Goal: Task Accomplishment & Management: Complete application form

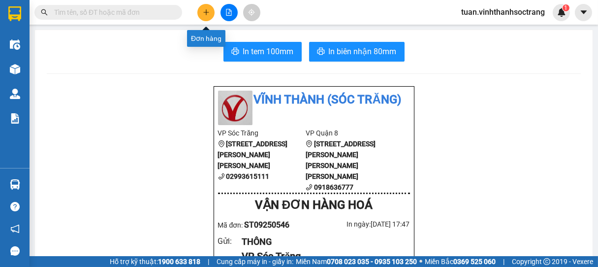
click at [213, 5] on div at bounding box center [229, 12] width 74 height 17
click at [207, 16] on button at bounding box center [205, 12] width 17 height 17
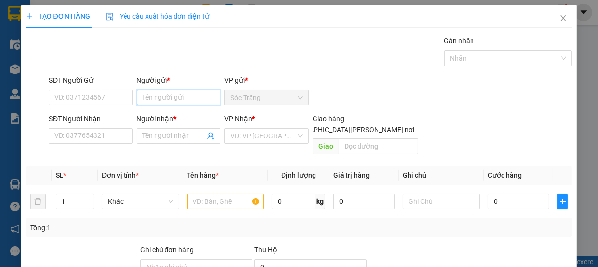
click at [186, 102] on input "Người gửi *" at bounding box center [179, 98] width 84 height 16
type input "a"
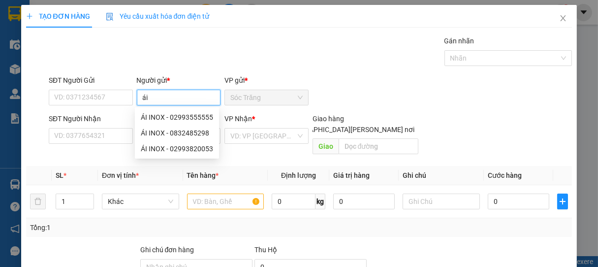
type input "á"
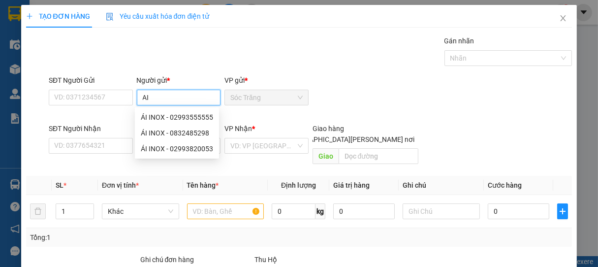
type input "A"
type input "ÁI I"
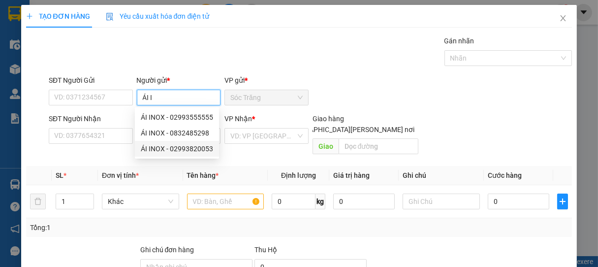
click at [181, 154] on div "ÁI INOX - 02993820053" at bounding box center [177, 148] width 72 height 11
type input "02993820053"
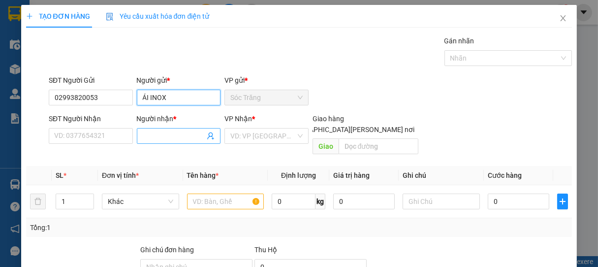
type input "ÁI INOX"
click at [163, 135] on input "Người nhận *" at bounding box center [174, 136] width 63 height 11
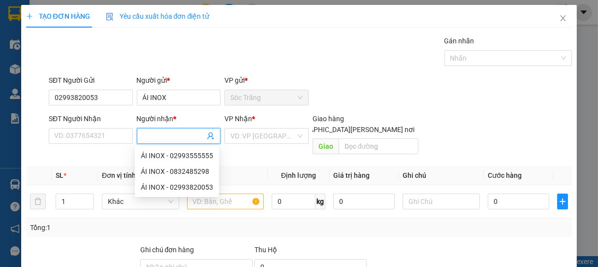
type input "D"
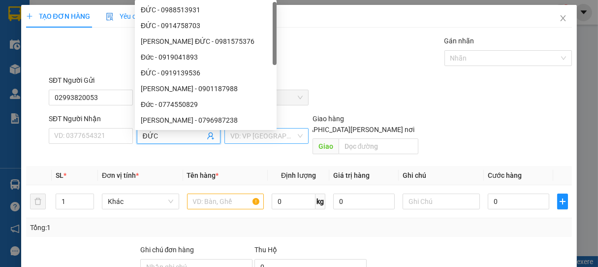
type input "ĐỨC"
click at [261, 139] on input "search" at bounding box center [262, 136] width 65 height 15
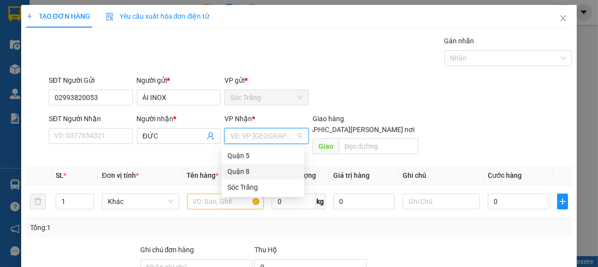
click at [238, 170] on div "Quận 8" at bounding box center [263, 171] width 71 height 11
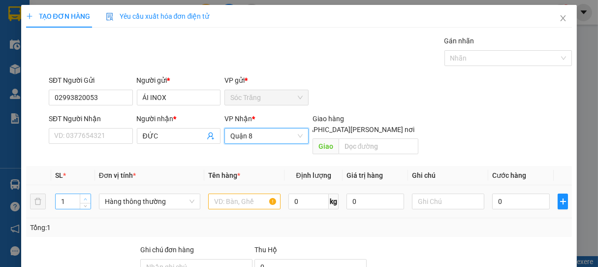
type input "2"
click at [84, 197] on icon "up" at bounding box center [85, 198] width 3 height 3
click at [146, 196] on span "Hàng thông thường" at bounding box center [150, 201] width 90 height 15
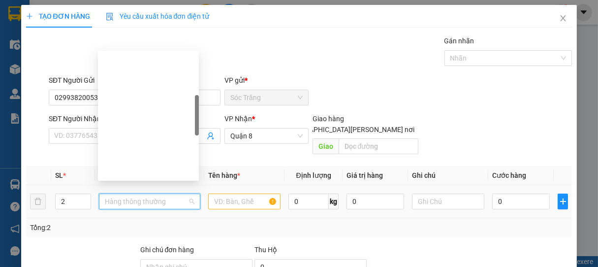
scroll to position [158, 0]
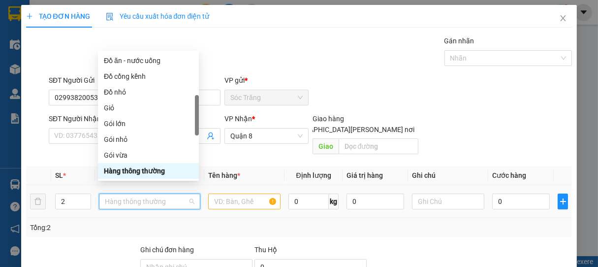
type input "B"
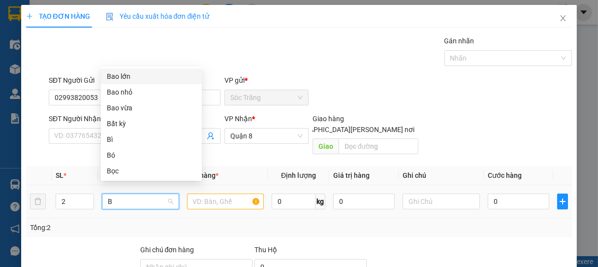
scroll to position [0, 0]
click at [120, 106] on div "Bao vừa" at bounding box center [151, 107] width 89 height 11
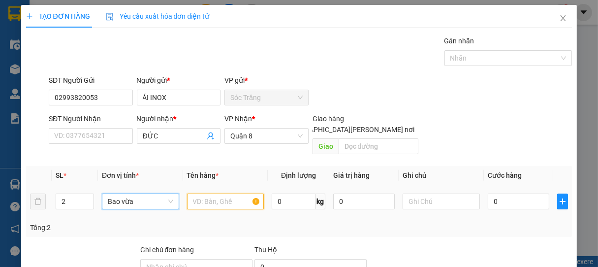
click at [218, 194] on input "text" at bounding box center [225, 202] width 77 height 16
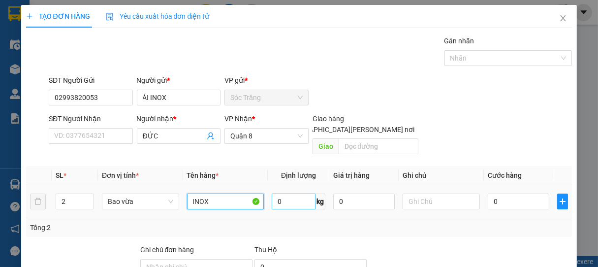
type input "INOX"
click at [301, 194] on input "0" at bounding box center [294, 202] width 44 height 16
type input "34"
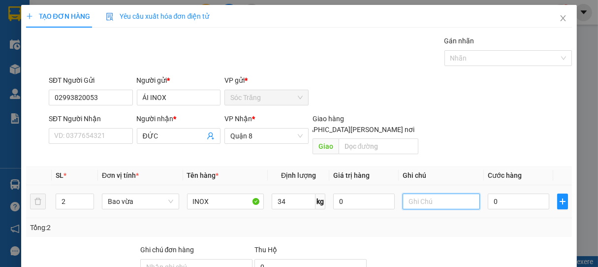
click at [433, 194] on input "text" at bounding box center [441, 202] width 77 height 16
type input "2 BAO"
click at [492, 194] on input "0" at bounding box center [519, 202] width 62 height 16
type input "2"
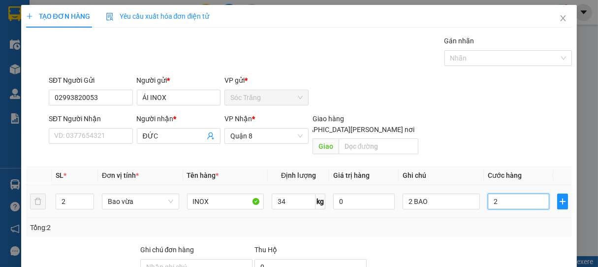
type input "2"
type input "27"
type input "270"
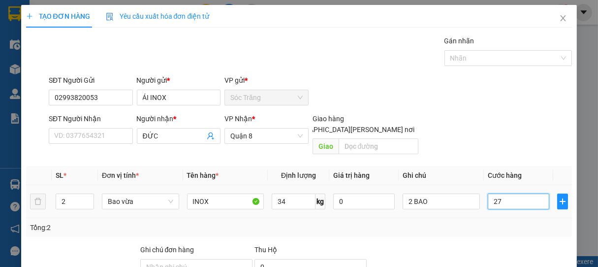
type input "270"
type input "2.700"
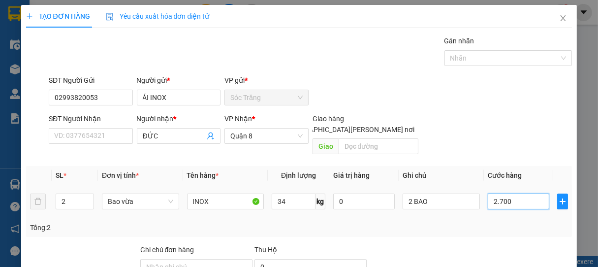
type input "27.000"
click at [451, 62] on div at bounding box center [503, 58] width 113 height 12
type input "27.000"
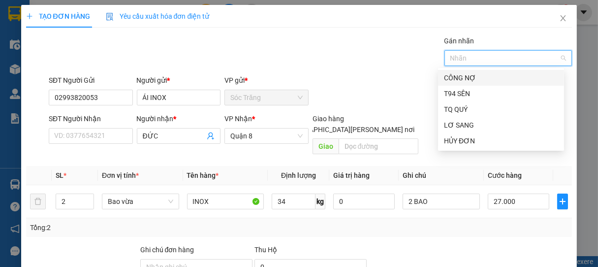
click at [465, 80] on div "CÔNG NỢ" at bounding box center [501, 77] width 114 height 11
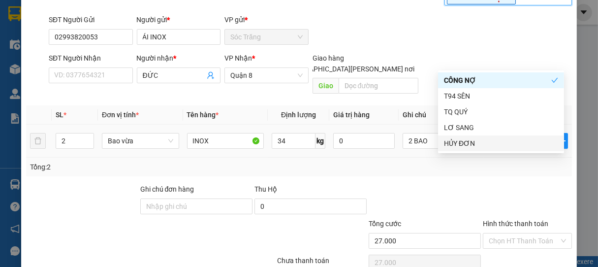
scroll to position [99, 0]
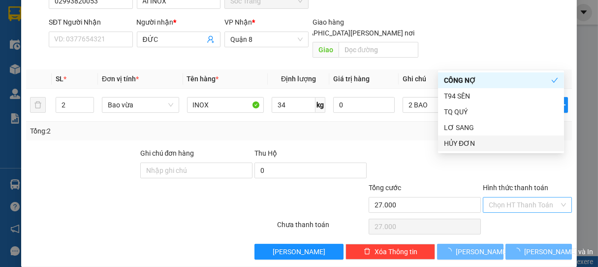
click at [510, 197] on input "Hình thức thanh toán" at bounding box center [524, 204] width 71 height 15
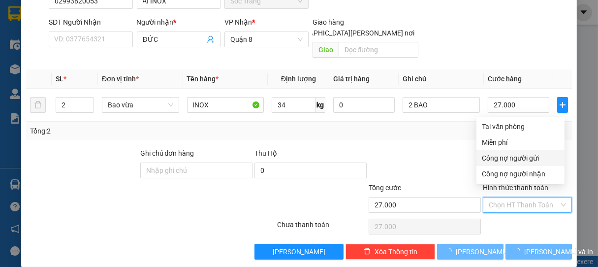
click at [511, 155] on div "Công nợ người gửi" at bounding box center [521, 158] width 76 height 11
type input "0"
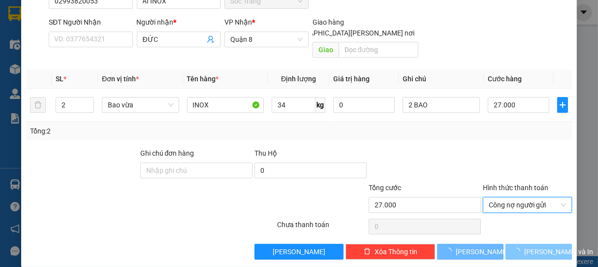
click at [528, 246] on span "[PERSON_NAME] và In" at bounding box center [558, 251] width 69 height 11
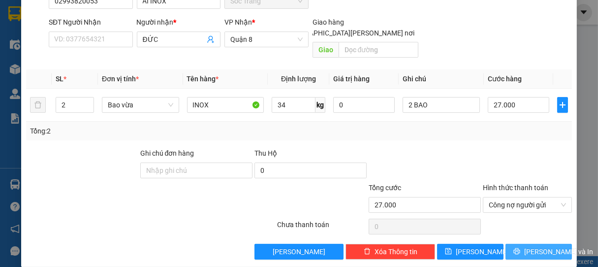
click at [537, 246] on span "[PERSON_NAME] và In" at bounding box center [558, 251] width 69 height 11
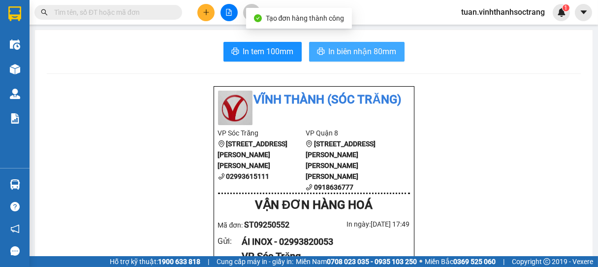
click at [339, 55] on span "In biên nhận 80mm" at bounding box center [363, 51] width 68 height 12
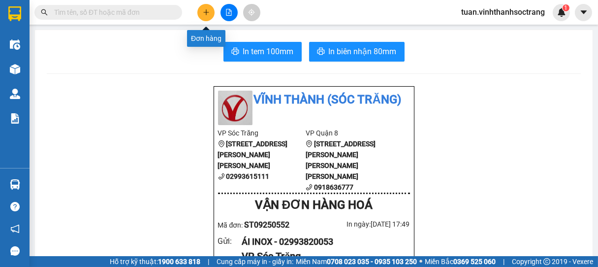
click at [209, 10] on icon "plus" at bounding box center [206, 12] width 7 height 7
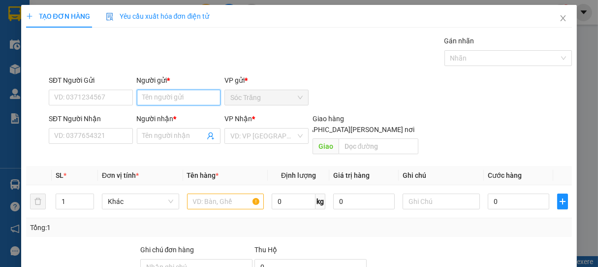
click at [198, 97] on input "Người gửi *" at bounding box center [179, 98] width 84 height 16
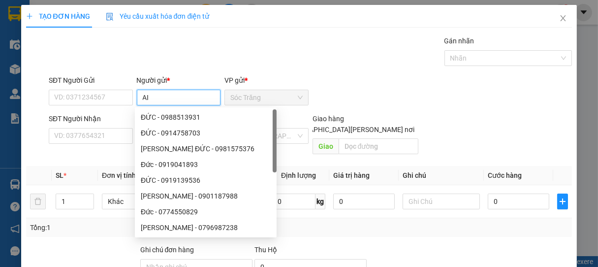
type input "A"
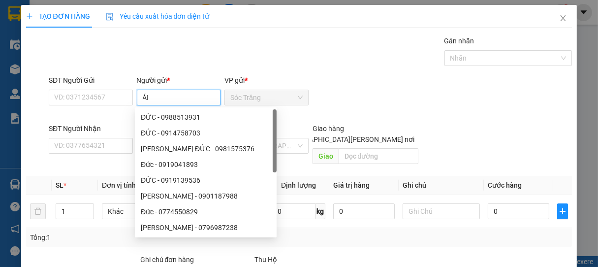
type input "ÁI I"
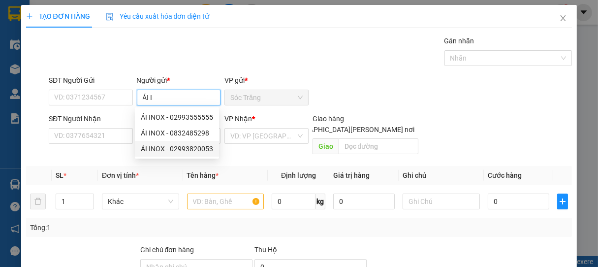
click at [186, 146] on div "ÁI INOX - 02993820053" at bounding box center [177, 148] width 72 height 11
type input "02993820053"
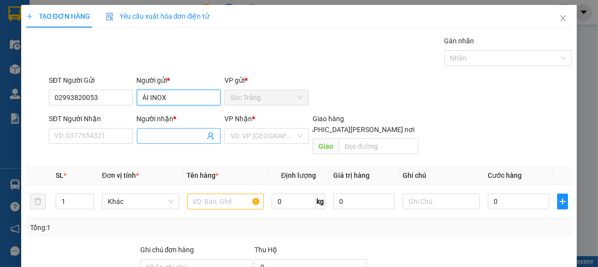
type input "ÁI INOX"
click at [146, 136] on input "Người nhận *" at bounding box center [174, 136] width 63 height 11
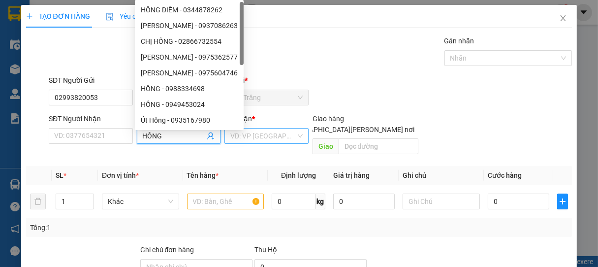
type input "HỒNG"
click at [253, 138] on input "search" at bounding box center [262, 136] width 65 height 15
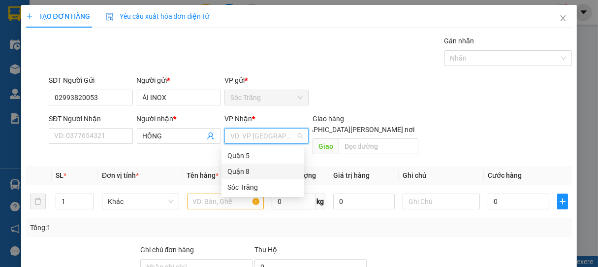
click at [240, 169] on div "Quận 8" at bounding box center [263, 171] width 71 height 11
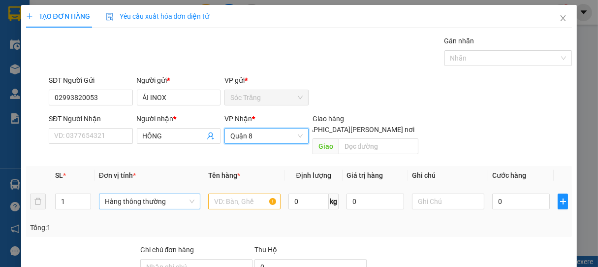
click at [113, 194] on span "Hàng thông thường" at bounding box center [150, 201] width 90 height 15
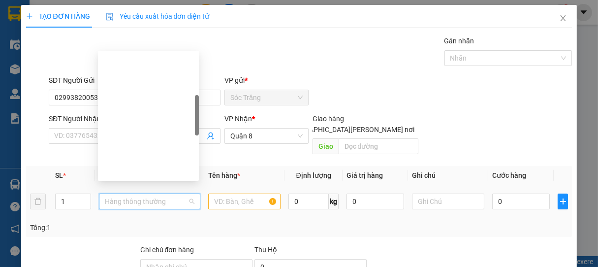
scroll to position [158, 0]
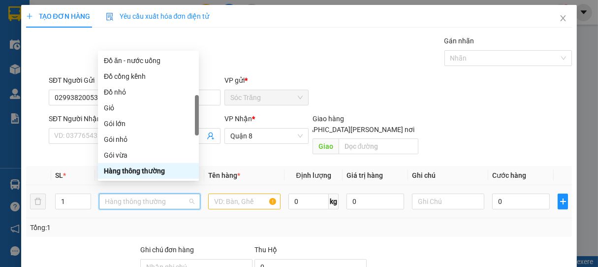
type input "B"
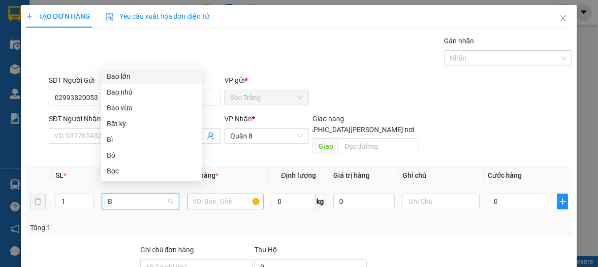
scroll to position [0, 0]
click at [126, 95] on div "Bao nhỏ" at bounding box center [151, 92] width 89 height 11
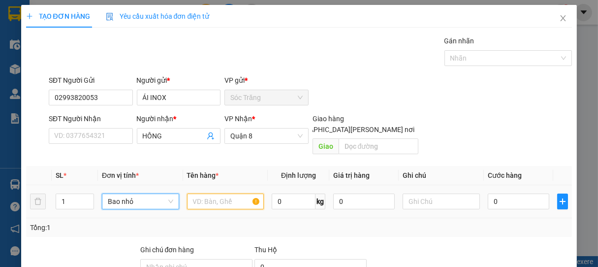
click at [220, 195] on input "text" at bounding box center [225, 202] width 77 height 16
type input "INOX"
click at [298, 194] on input "0" at bounding box center [294, 202] width 44 height 16
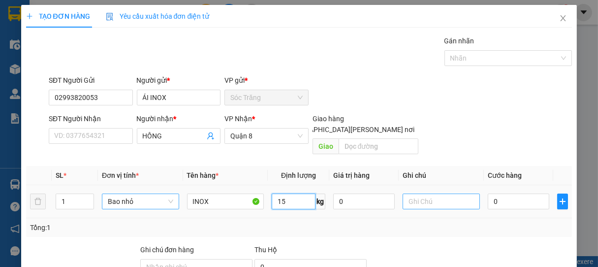
type input "15"
click at [440, 194] on input "text" at bounding box center [441, 202] width 77 height 16
type input "1 BAO"
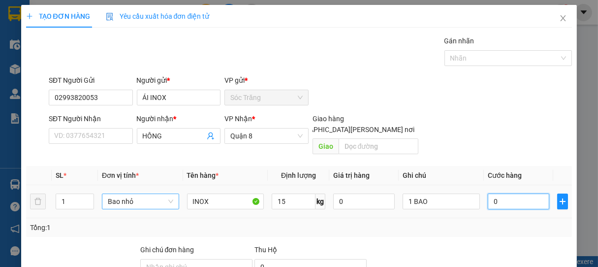
click at [500, 194] on input "0" at bounding box center [519, 202] width 62 height 16
type input "1"
type input "15"
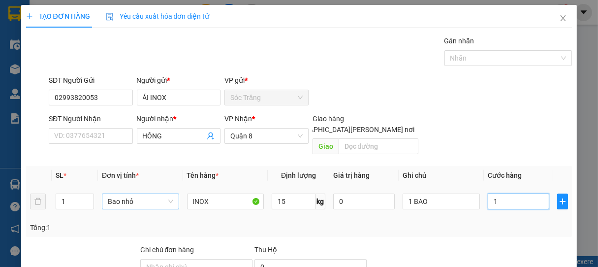
type input "15"
type input "150"
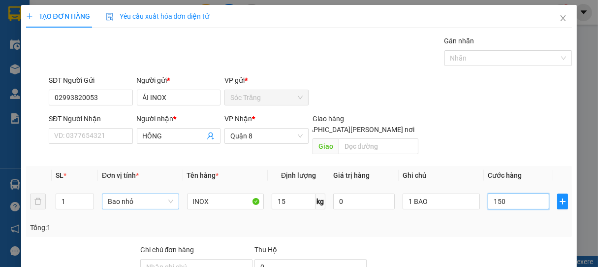
type input "1.500"
type input "15.000"
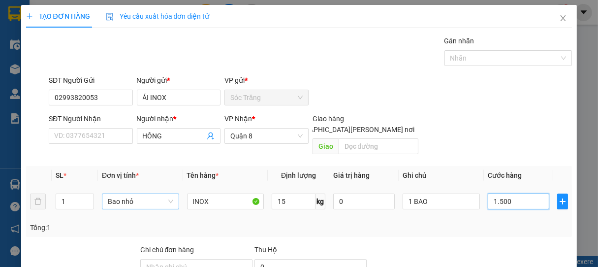
type input "15.000"
click at [457, 59] on div at bounding box center [503, 58] width 113 height 12
type input "15.000"
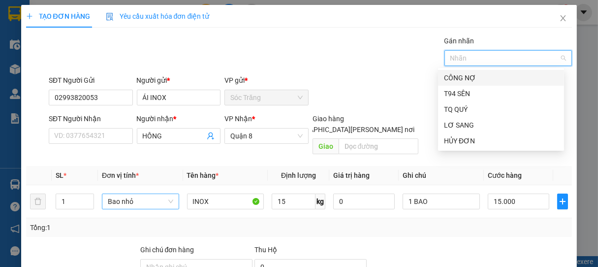
click at [466, 80] on div "CÔNG NỢ" at bounding box center [501, 77] width 114 height 11
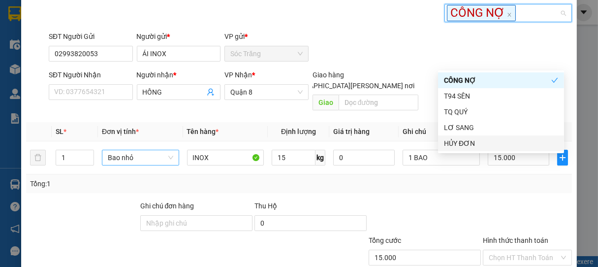
scroll to position [99, 0]
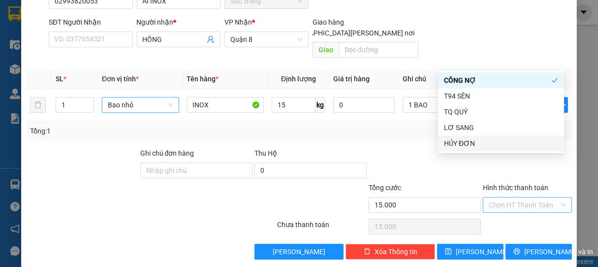
click at [516, 197] on input "Hình thức thanh toán" at bounding box center [524, 204] width 71 height 15
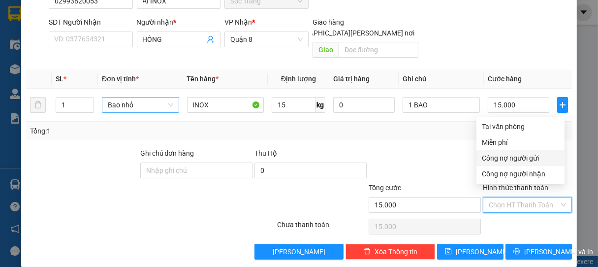
drag, startPoint x: 510, startPoint y: 162, endPoint x: 505, endPoint y: 165, distance: 5.6
click at [512, 162] on div "Công nợ người gửi" at bounding box center [521, 158] width 76 height 11
type input "0"
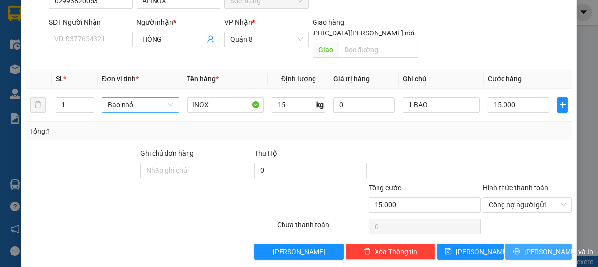
click at [532, 246] on span "[PERSON_NAME] và In" at bounding box center [558, 251] width 69 height 11
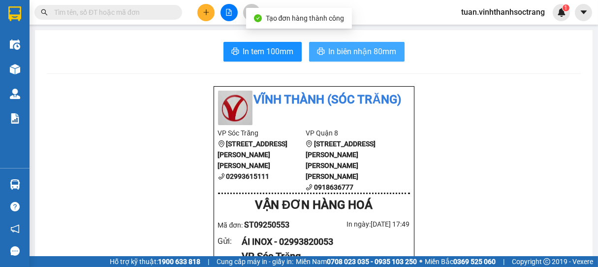
click at [369, 51] on span "In biên nhận 80mm" at bounding box center [363, 51] width 68 height 12
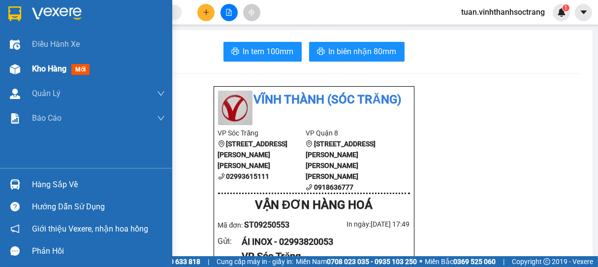
click at [50, 67] on span "Kho hàng" at bounding box center [49, 68] width 34 height 9
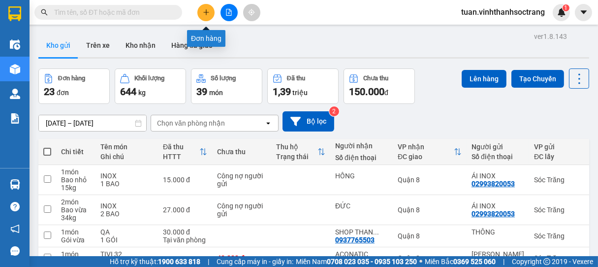
click at [205, 5] on button at bounding box center [205, 12] width 17 height 17
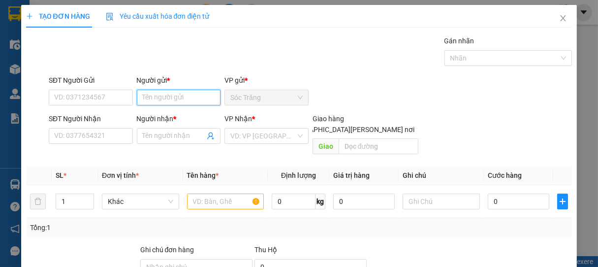
click at [167, 96] on input "Người gửi *" at bounding box center [179, 98] width 84 height 16
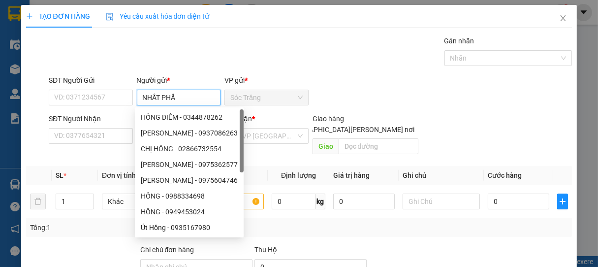
type input "NHẤT PHẨM"
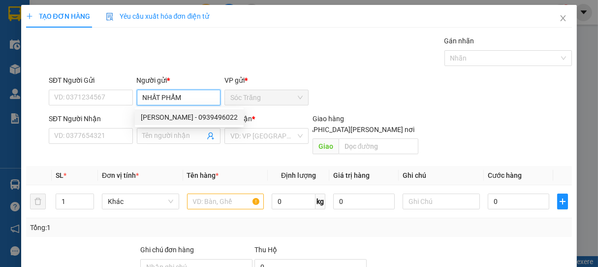
click at [186, 113] on div "[PERSON_NAME] - 0939496022" at bounding box center [189, 117] width 97 height 11
type input "0939496022"
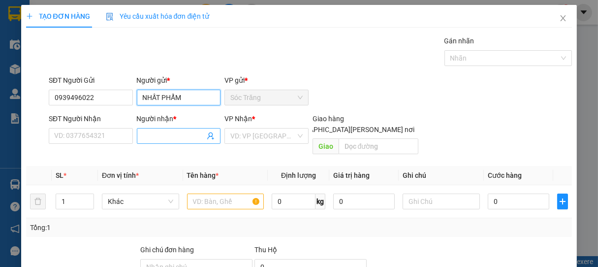
type input "NHẤT PHẨM"
click at [177, 131] on input "Người nhận *" at bounding box center [174, 136] width 63 height 11
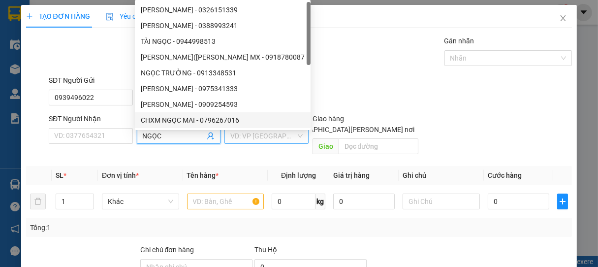
type input "NGỌC"
click at [245, 139] on input "search" at bounding box center [262, 136] width 65 height 15
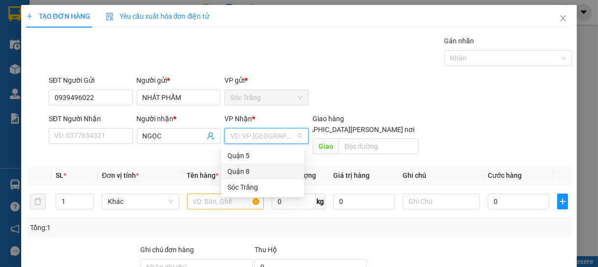
click at [240, 171] on div "Quận 8" at bounding box center [263, 171] width 71 height 11
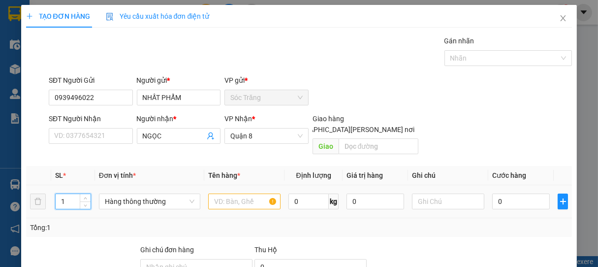
click at [70, 194] on input "1" at bounding box center [73, 201] width 35 height 15
click at [140, 194] on span "Hàng thông thường" at bounding box center [150, 201] width 90 height 15
type input "7"
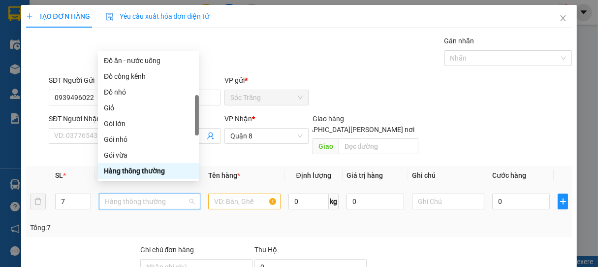
type input "T"
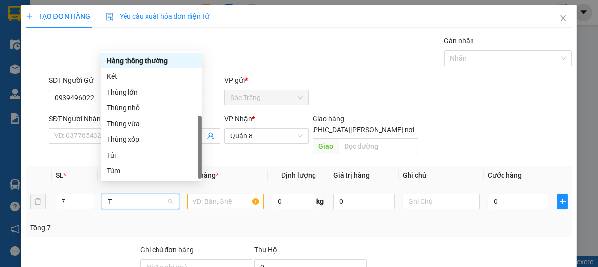
scroll to position [32, 0]
click at [127, 95] on div "Thùng lớn" at bounding box center [151, 92] width 89 height 11
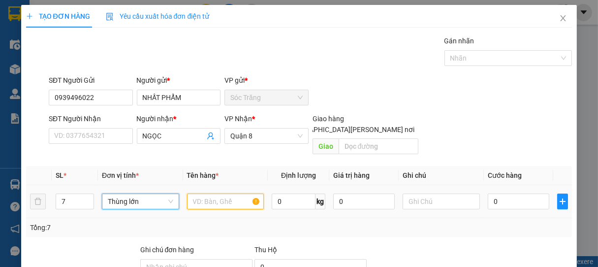
click at [213, 195] on input "text" at bounding box center [225, 202] width 77 height 16
type input "BÁNH"
click at [289, 194] on input "0" at bounding box center [294, 202] width 44 height 16
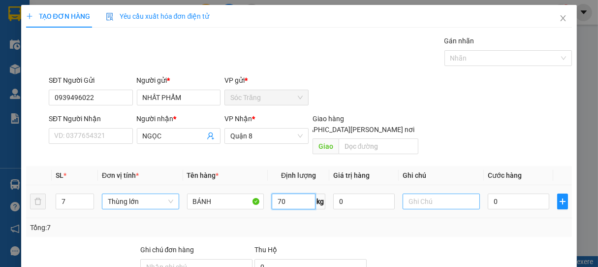
type input "70"
click at [408, 194] on input "text" at bounding box center [441, 202] width 77 height 16
type input "7 THÙNG"
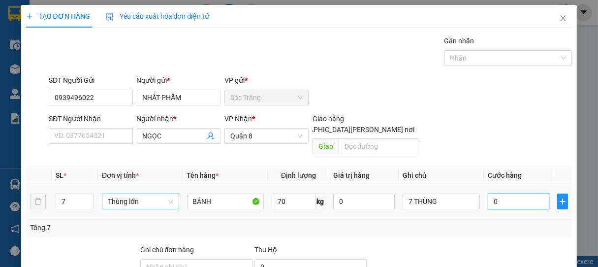
click at [499, 194] on input "0" at bounding box center [519, 202] width 62 height 16
type input "1"
type input "14"
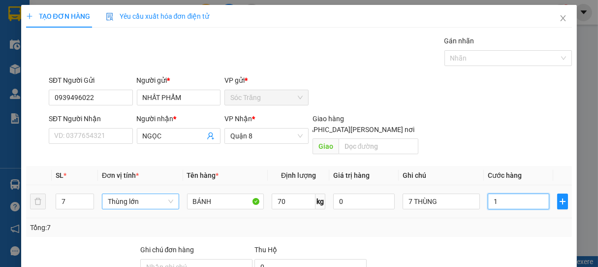
type input "14"
type input "140"
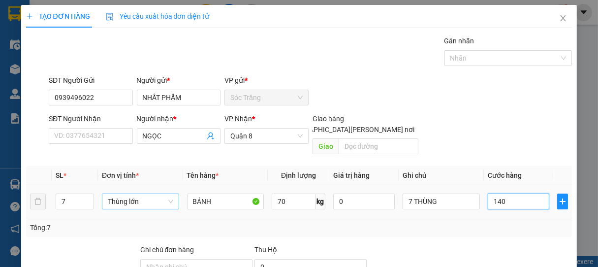
type input "1.400"
type input "14.000"
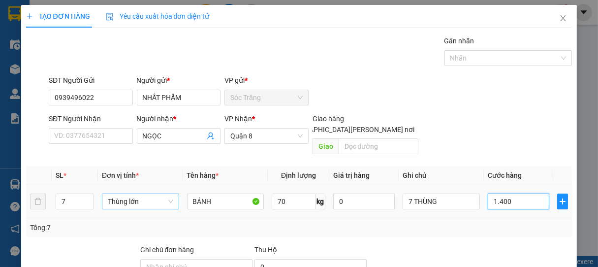
type input "14.000"
type input "140.000"
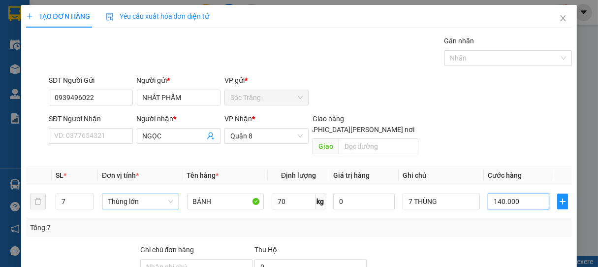
scroll to position [97, 0]
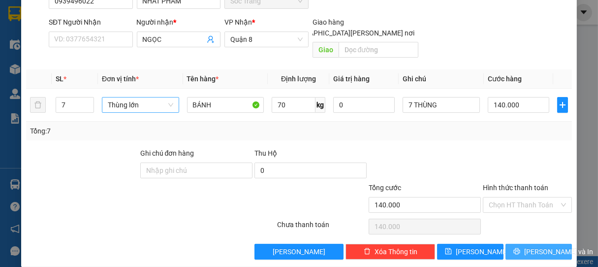
click at [533, 246] on span "[PERSON_NAME] và In" at bounding box center [558, 251] width 69 height 11
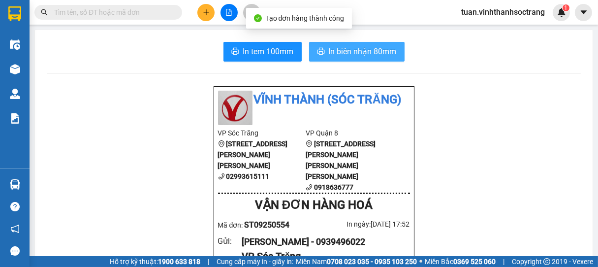
click at [370, 53] on span "In biên nhận 80mm" at bounding box center [363, 51] width 68 height 12
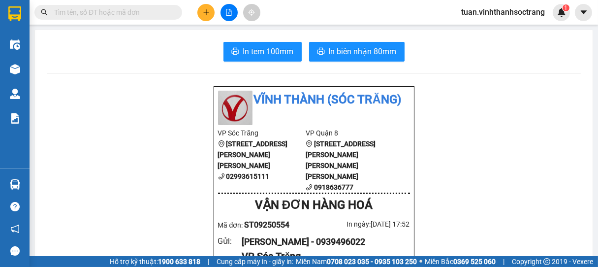
click at [209, 13] on button at bounding box center [205, 12] width 17 height 17
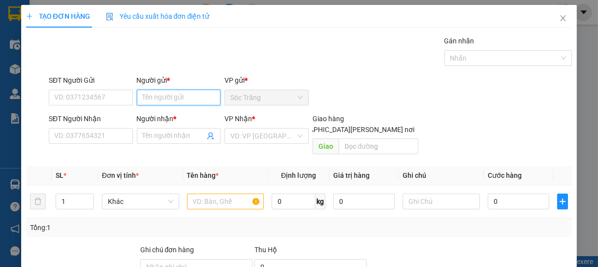
click at [191, 98] on input "Người gửi *" at bounding box center [179, 98] width 84 height 16
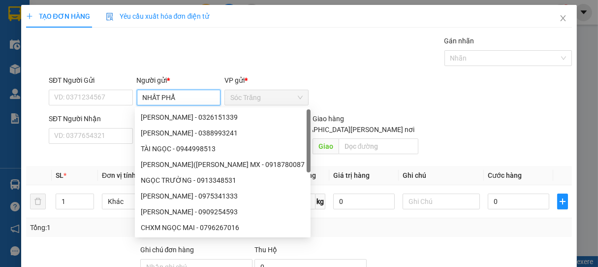
type input "NHẤT PHẨM"
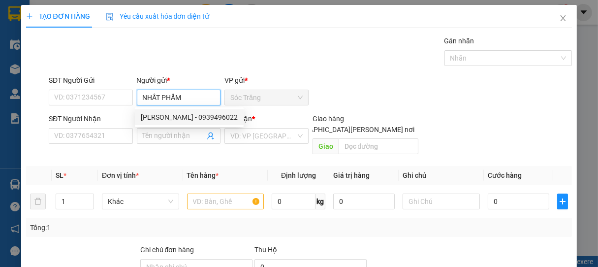
click at [175, 114] on div "[PERSON_NAME] - 0939496022" at bounding box center [189, 117] width 97 height 11
type input "0939496022"
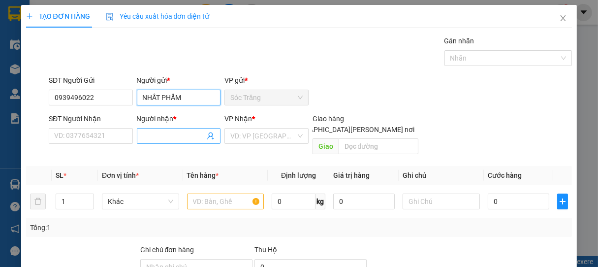
type input "NHẤT PHẨM"
click at [176, 139] on input "Người nhận *" at bounding box center [174, 136] width 63 height 11
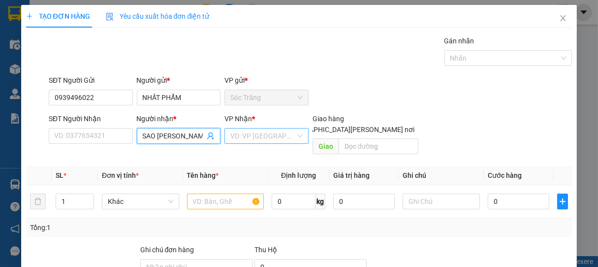
type input "SAO [PERSON_NAME]"
click at [265, 132] on input "search" at bounding box center [262, 136] width 65 height 15
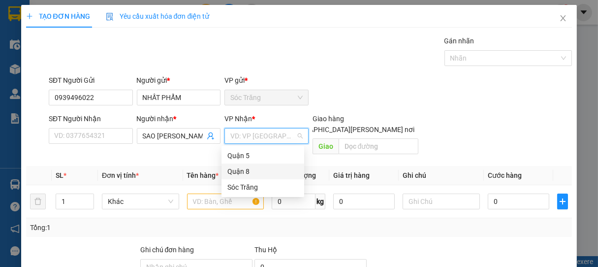
click at [239, 168] on div "Quận 8" at bounding box center [263, 171] width 71 height 11
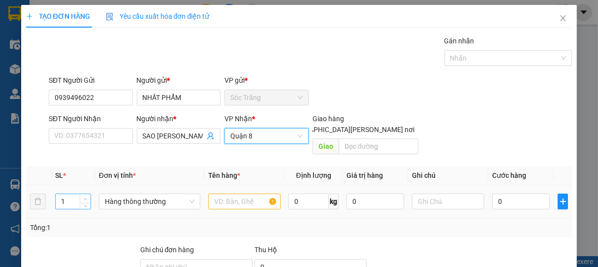
click at [85, 197] on icon "up" at bounding box center [85, 198] width 3 height 3
type input "4"
click at [85, 197] on icon "up" at bounding box center [85, 198] width 3 height 3
click at [118, 194] on span "Hàng thông thường" at bounding box center [150, 201] width 90 height 15
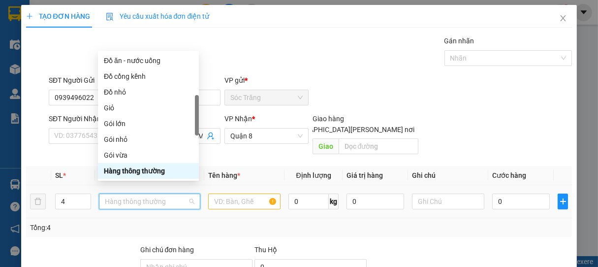
type input "T"
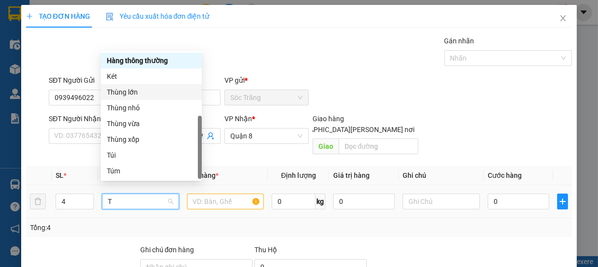
click at [121, 88] on div "Thùng lớn" at bounding box center [151, 92] width 89 height 11
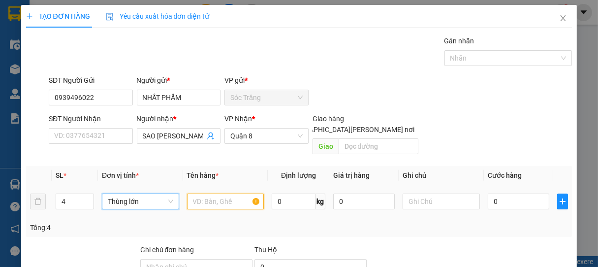
click at [208, 194] on input "text" at bounding box center [225, 202] width 77 height 16
type input "BÁNH"
click at [290, 194] on input "0" at bounding box center [294, 202] width 44 height 16
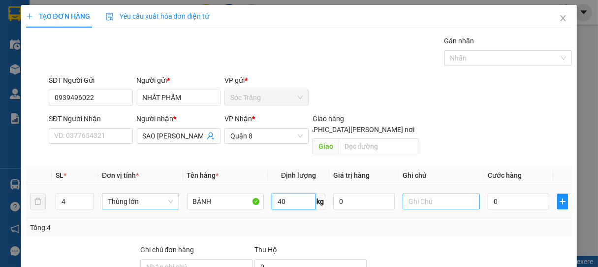
type input "40"
click at [425, 194] on input "text" at bounding box center [441, 202] width 77 height 16
type input "4 THÙNG"
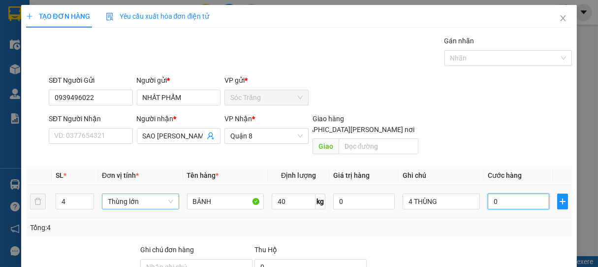
click at [500, 194] on input "0" at bounding box center [519, 202] width 62 height 16
type input "8"
type input "80"
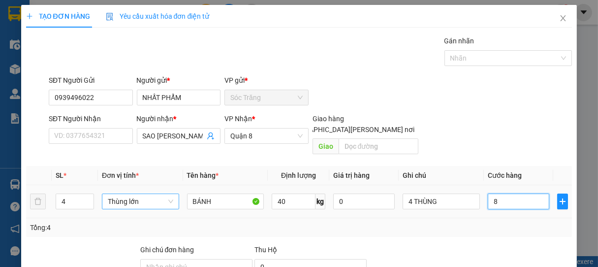
type input "80"
type input "800"
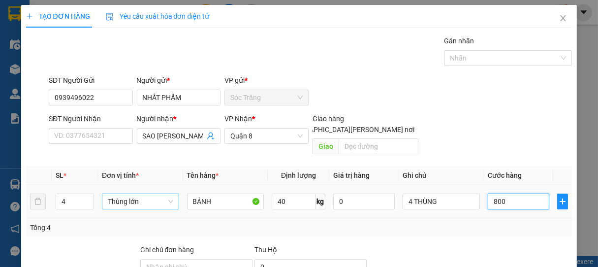
type input "8.000"
type input "80.000"
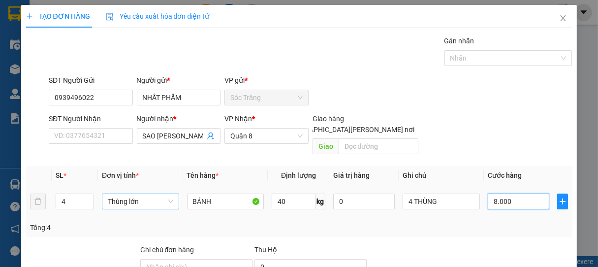
type input "80.000"
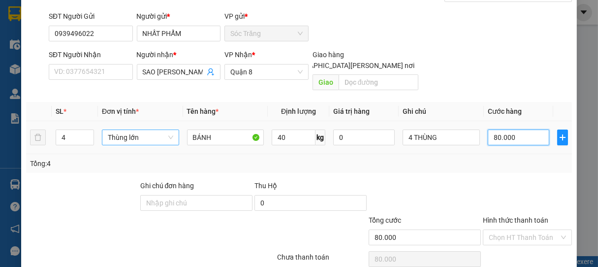
scroll to position [97, 0]
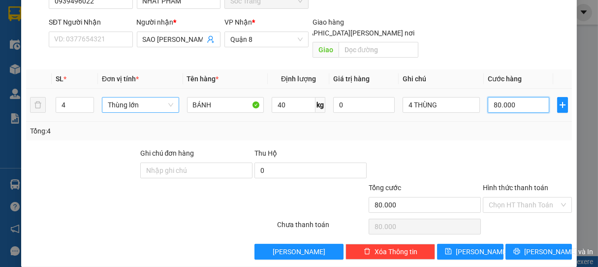
type input "80.000"
click at [500, 197] on input "Hình thức thanh toán" at bounding box center [524, 204] width 71 height 15
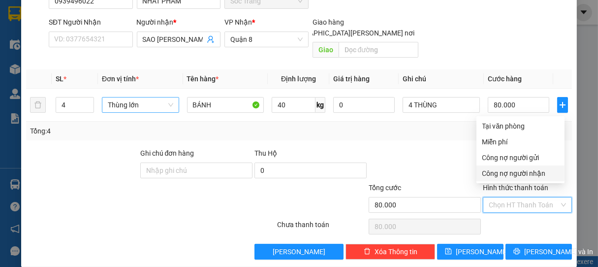
click at [439, 155] on div at bounding box center [425, 165] width 114 height 34
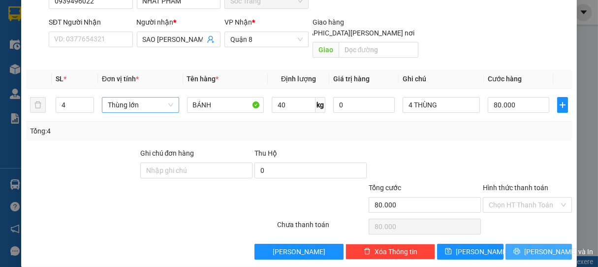
click at [534, 244] on button "[PERSON_NAME] và In" at bounding box center [539, 252] width 66 height 16
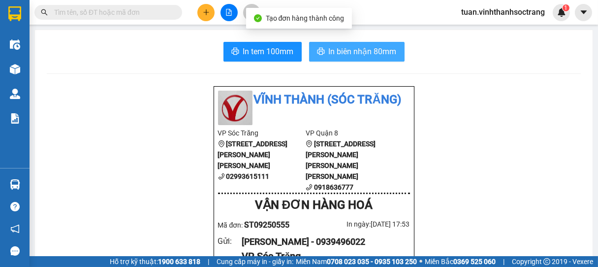
click at [368, 51] on span "In biên nhận 80mm" at bounding box center [363, 51] width 68 height 12
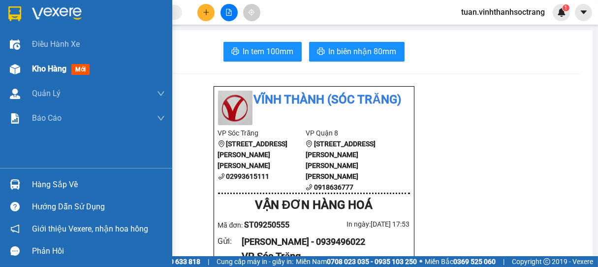
click at [57, 70] on span "Kho hàng" at bounding box center [49, 68] width 34 height 9
